Goal: Find specific page/section: Find specific page/section

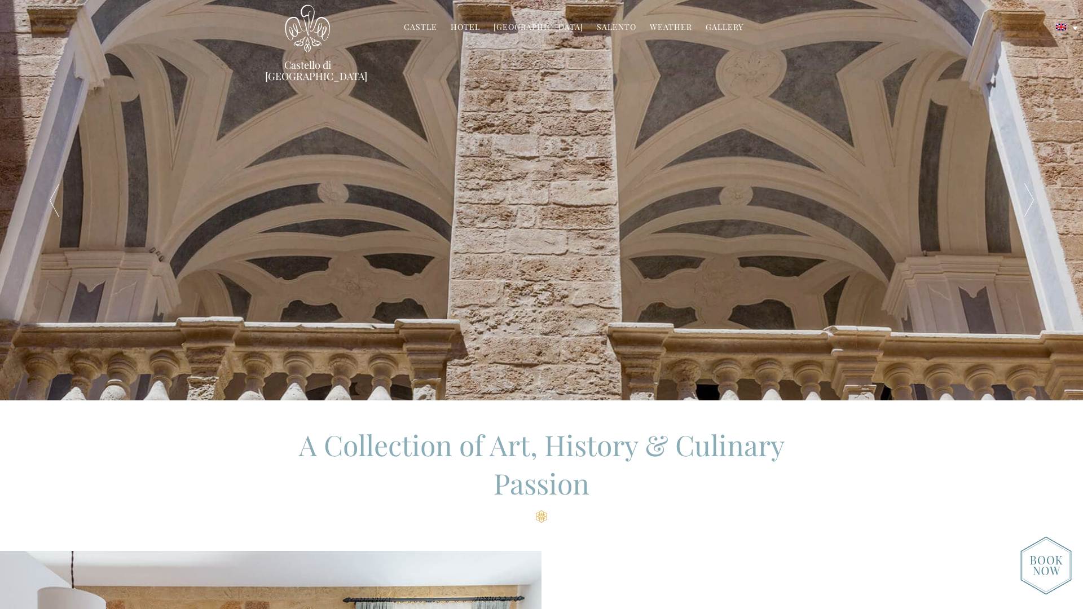
click at [427, 27] on link "Castle" at bounding box center [420, 27] width 33 height 13
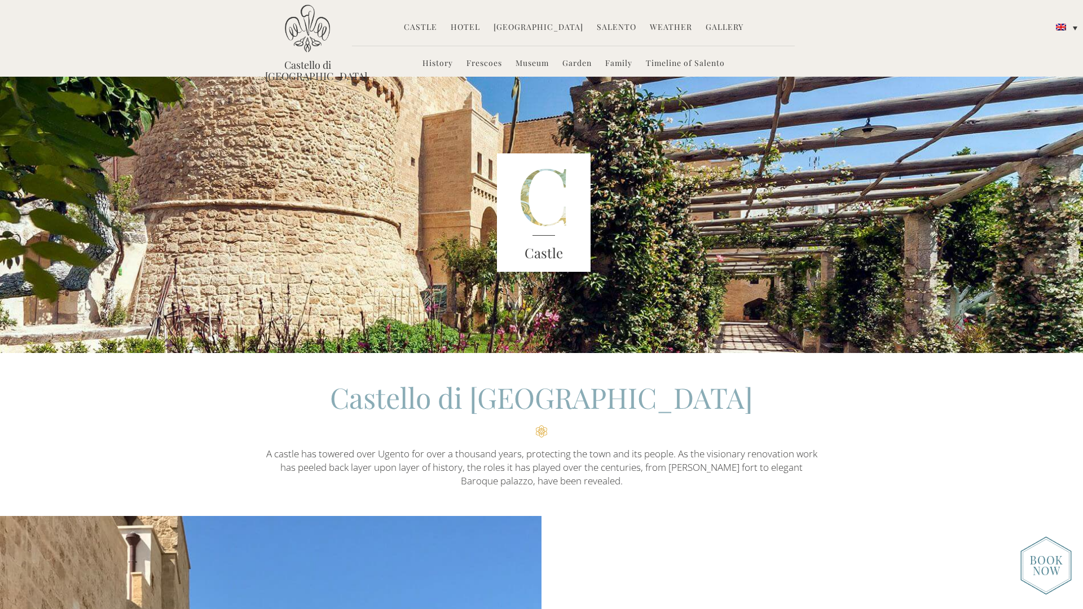
click at [467, 27] on link "Hotel" at bounding box center [465, 27] width 29 height 13
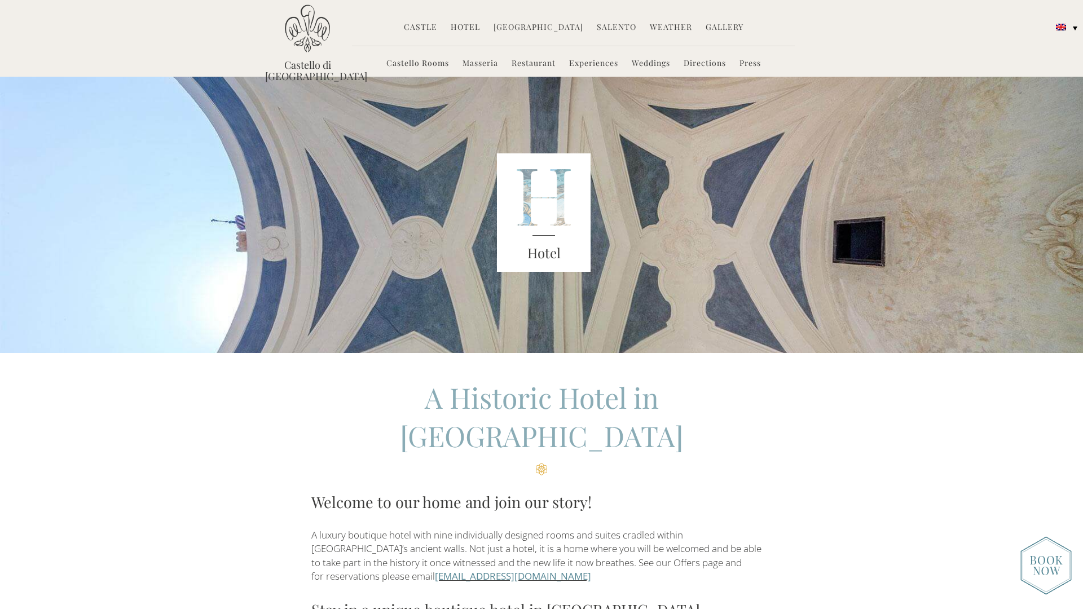
click at [656, 66] on link "Weddings" at bounding box center [651, 64] width 38 height 13
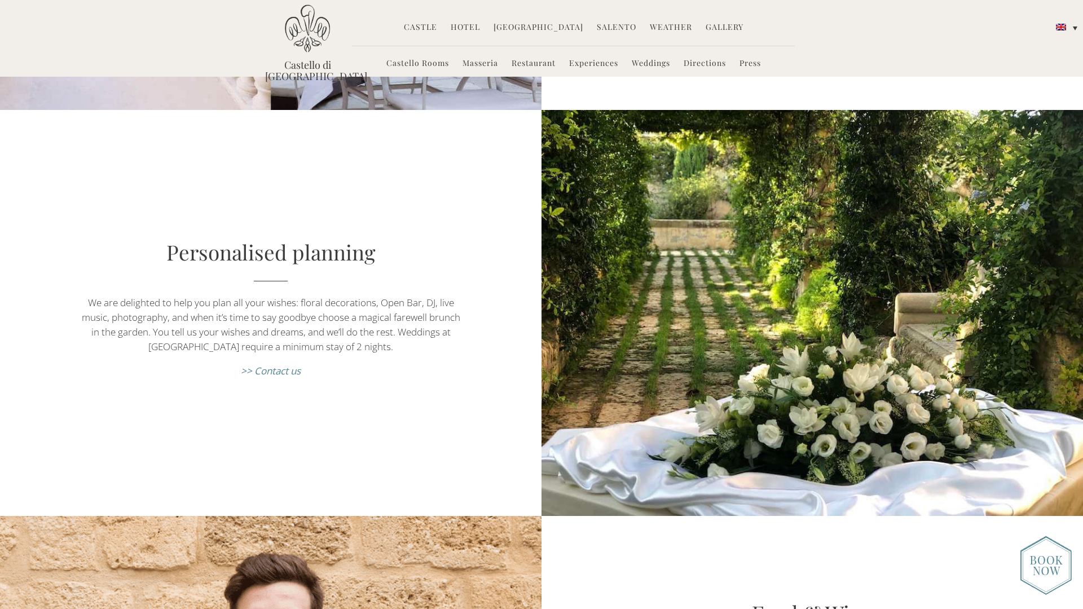
scroll to position [1075, 0]
